Goal: Information Seeking & Learning: Learn about a topic

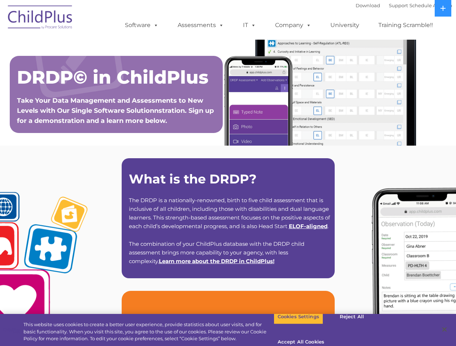
click at [228, 173] on strong "What is the DRDP?" at bounding box center [193, 179] width 128 height 16
click at [154, 25] on span at bounding box center [154, 25] width 8 height 7
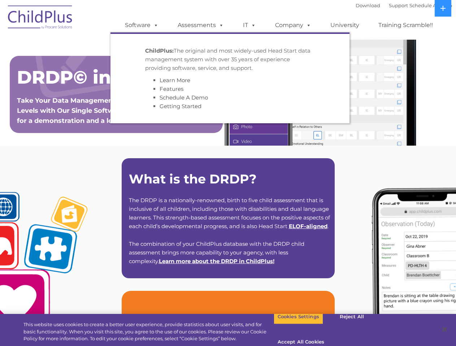
click at [220, 25] on span at bounding box center [220, 25] width 8 height 7
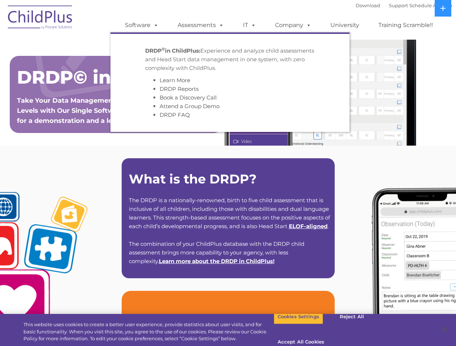
click at [249, 25] on span at bounding box center [252, 25] width 8 height 7
click at [252, 25] on span at bounding box center [252, 25] width 8 height 7
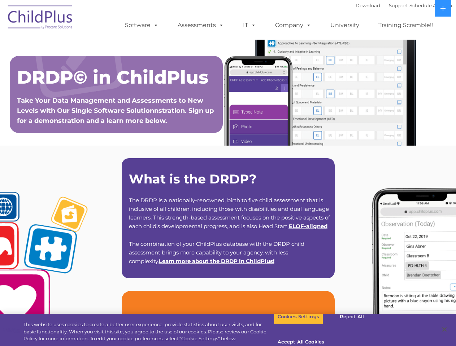
click at [293, 25] on link "Company" at bounding box center [293, 25] width 51 height 14
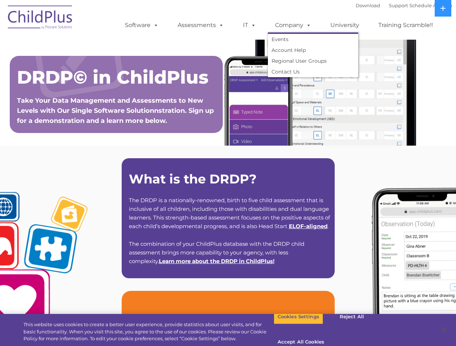
click at [307, 25] on span at bounding box center [307, 25] width 8 height 7
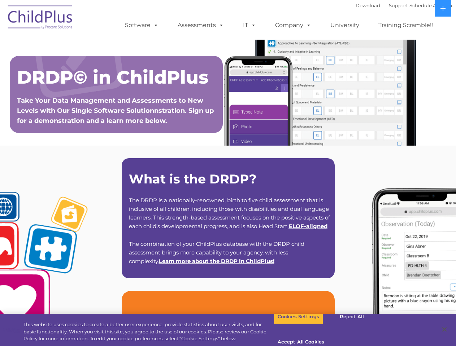
click at [443, 8] on icon at bounding box center [442, 8] width 5 height 5
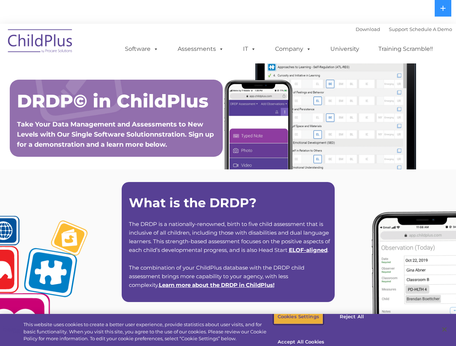
click at [293, 325] on button "Cookies Settings" at bounding box center [297, 317] width 49 height 15
